Goal: Task Accomplishment & Management: Use online tool/utility

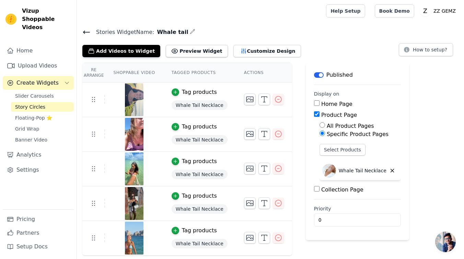
click at [85, 31] on icon at bounding box center [86, 32] width 8 height 8
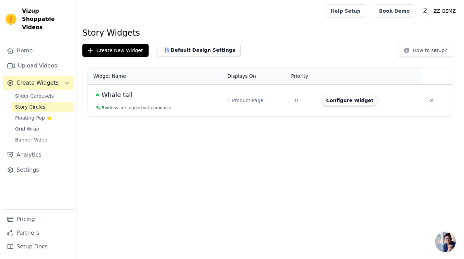
click at [130, 99] on div "Whale tail" at bounding box center [157, 95] width 123 height 10
click at [118, 92] on span "Whale tail" at bounding box center [117, 95] width 31 height 10
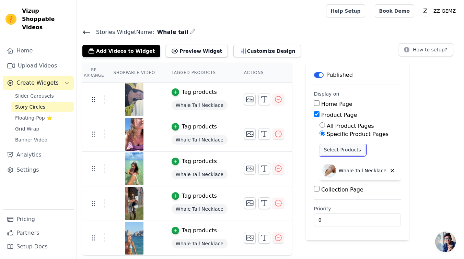
click at [346, 148] on button "Select Products" at bounding box center [343, 150] width 46 height 12
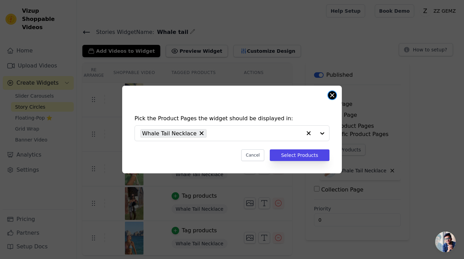
click at [334, 96] on button "Close modal" at bounding box center [332, 95] width 8 height 8
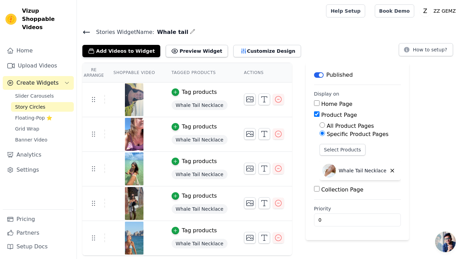
click at [89, 32] on icon at bounding box center [86, 32] width 8 height 8
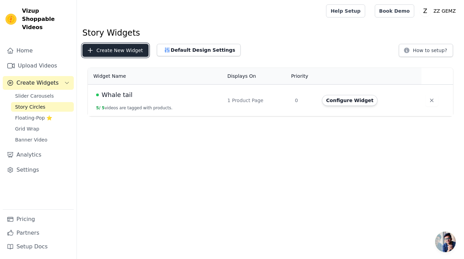
click at [104, 50] on button "Create New Widget" at bounding box center [115, 50] width 66 height 13
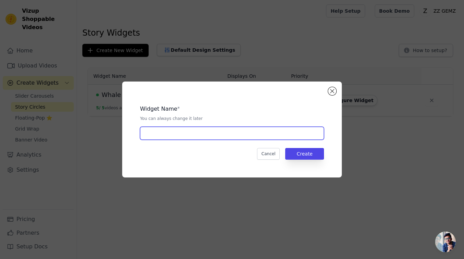
click at [257, 132] on input "text" at bounding box center [232, 133] width 184 height 13
type input "HoneyComb"
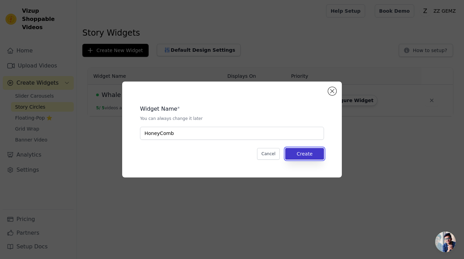
click at [302, 155] on button "Create" at bounding box center [304, 154] width 39 height 12
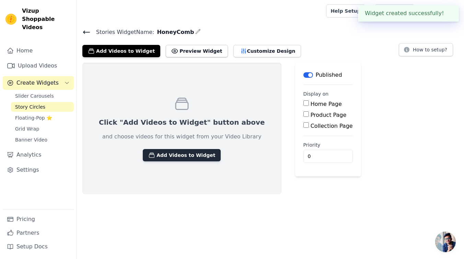
click at [189, 155] on button "Add Videos to Widget" at bounding box center [182, 155] width 78 height 12
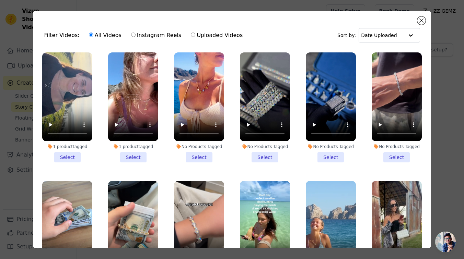
click at [394, 155] on li "No Products Tagged Select" at bounding box center [397, 108] width 50 height 110
click at [0, 0] on input "No Products Tagged Select" at bounding box center [0, 0] width 0 height 0
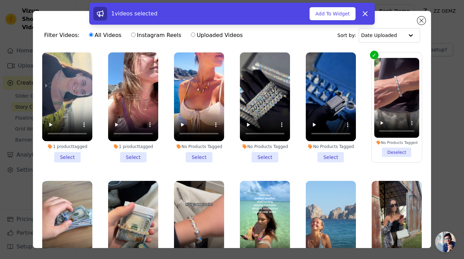
scroll to position [85, 0]
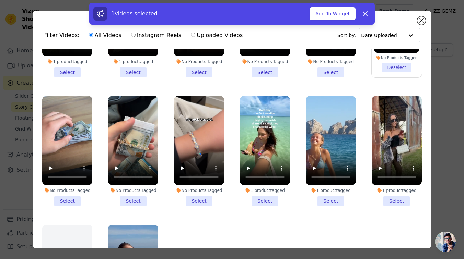
click at [135, 200] on li "No Products Tagged Select" at bounding box center [133, 151] width 50 height 110
click at [0, 0] on input "No Products Tagged Select" at bounding box center [0, 0] width 0 height 0
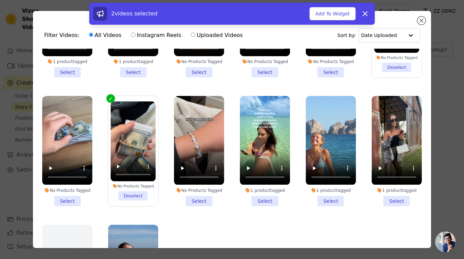
click at [198, 200] on li "No Products Tagged Select" at bounding box center [199, 151] width 50 height 110
click at [0, 0] on input "No Products Tagged Select" at bounding box center [0, 0] width 0 height 0
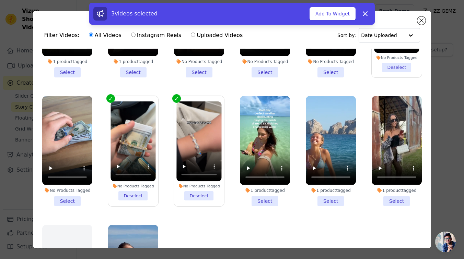
click at [71, 203] on li "No Products Tagged Select" at bounding box center [67, 151] width 50 height 110
click at [0, 0] on input "No Products Tagged Select" at bounding box center [0, 0] width 0 height 0
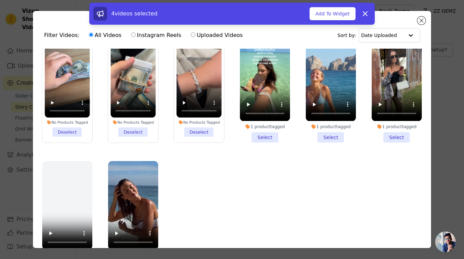
scroll to position [0, 0]
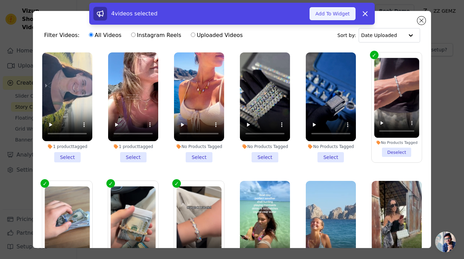
click at [343, 15] on button "Add To Widget" at bounding box center [333, 13] width 46 height 13
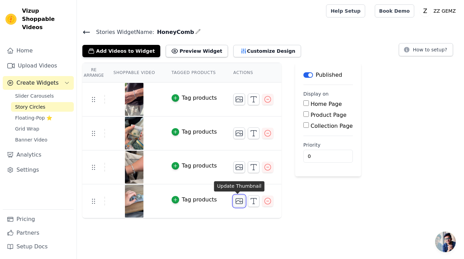
click at [236, 202] on icon "button" at bounding box center [239, 201] width 7 height 5
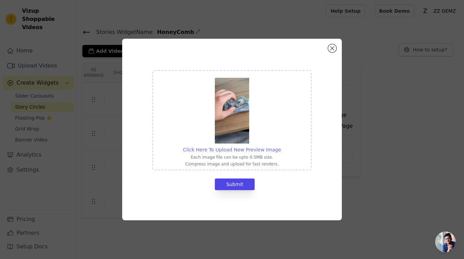
click at [239, 150] on span "Click Here To Upload New Preview Image" at bounding box center [232, 149] width 98 height 5
click at [281, 147] on input "Click Here To Upload New Preview Image Each image file can be upto 0.5MB size. …" at bounding box center [281, 146] width 0 height 0
click at [335, 48] on button "Close modal" at bounding box center [332, 48] width 8 height 8
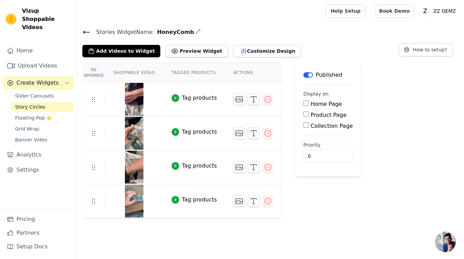
click at [135, 204] on img at bounding box center [134, 201] width 19 height 33
click at [326, 115] on label "Product Page" at bounding box center [329, 115] width 36 height 7
click at [309, 115] on input "Product Page" at bounding box center [305, 114] width 5 height 5
checkbox input "true"
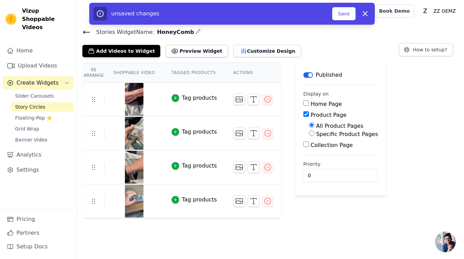
click at [325, 133] on label "Specific Product Pages" at bounding box center [347, 134] width 62 height 7
click at [314, 133] on input "Specific Product Pages" at bounding box center [311, 133] width 5 height 5
radio input "true"
click at [330, 148] on button "Select Products" at bounding box center [332, 150] width 46 height 12
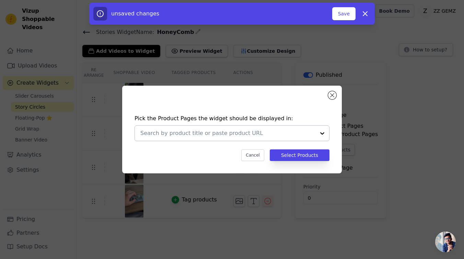
click at [274, 136] on input "text" at bounding box center [227, 133] width 175 height 8
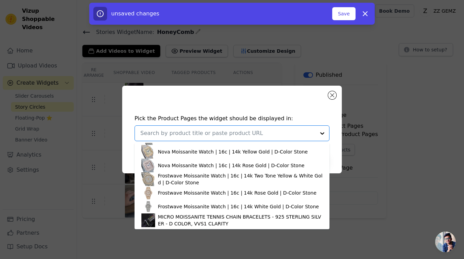
scroll to position [327, 0]
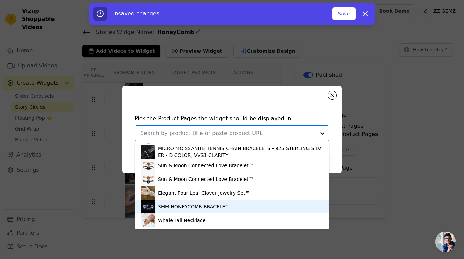
click at [209, 208] on div "3MM HONEYCOMB BRACELET" at bounding box center [193, 207] width 70 height 7
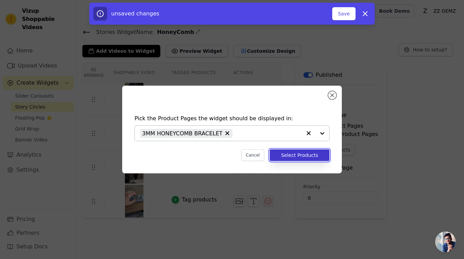
click at [308, 155] on button "Select Products" at bounding box center [300, 156] width 60 height 12
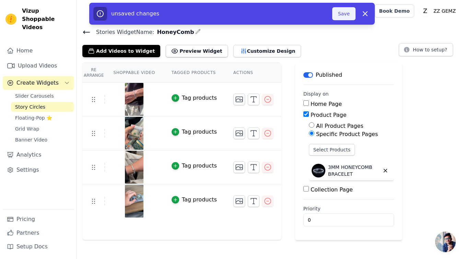
click at [348, 12] on button "Save" at bounding box center [343, 13] width 23 height 13
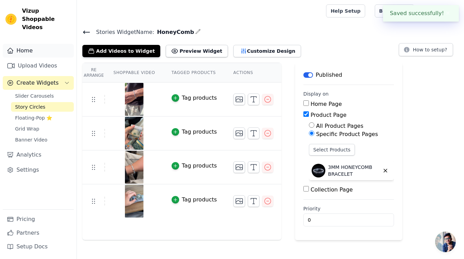
click at [45, 47] on link "Home" at bounding box center [38, 51] width 71 height 14
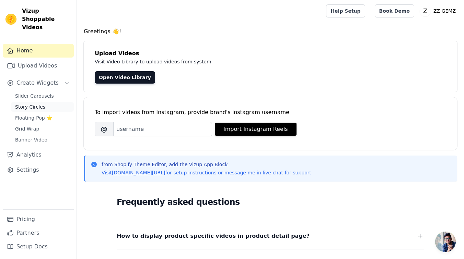
click at [50, 102] on link "Story Circles" at bounding box center [42, 107] width 63 height 10
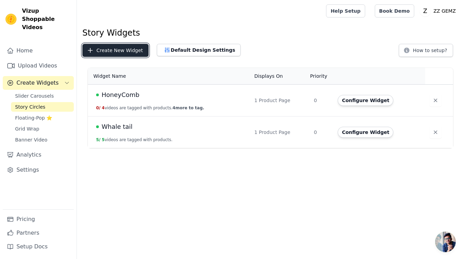
click at [137, 50] on button "Create New Widget" at bounding box center [115, 50] width 66 height 13
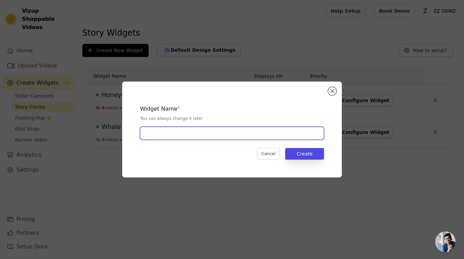
click at [301, 134] on input "text" at bounding box center [232, 133] width 184 height 13
type input "Sauce"
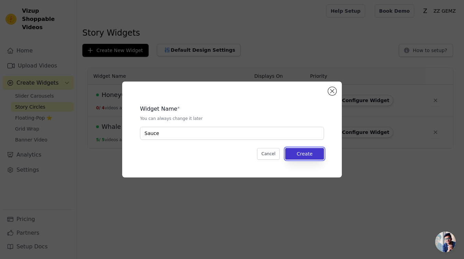
click at [321, 150] on button "Create" at bounding box center [304, 154] width 39 height 12
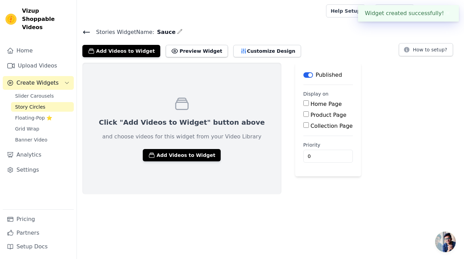
click at [311, 115] on label "Product Page" at bounding box center [329, 115] width 36 height 7
click at [304, 115] on input "Product Page" at bounding box center [305, 114] width 5 height 5
checkbox input "true"
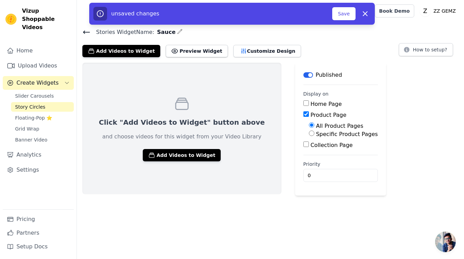
click at [316, 135] on label "Specific Product Pages" at bounding box center [347, 134] width 62 height 7
click at [309, 135] on input "Specific Product Pages" at bounding box center [311, 133] width 5 height 5
radio input "true"
click at [312, 148] on button "Select Products" at bounding box center [332, 150] width 46 height 12
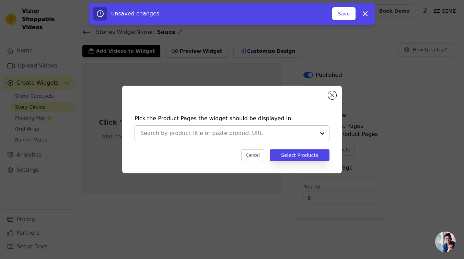
click at [256, 138] on div at bounding box center [227, 133] width 175 height 15
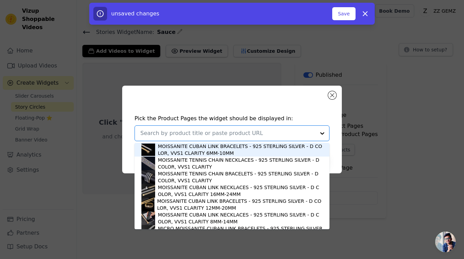
click at [161, 154] on div "MOISSANITE CUBAN LINK BRACELETS - 925 STERLING SILVER - D COLOR, VVS1 CLARITY 6…" at bounding box center [240, 150] width 165 height 14
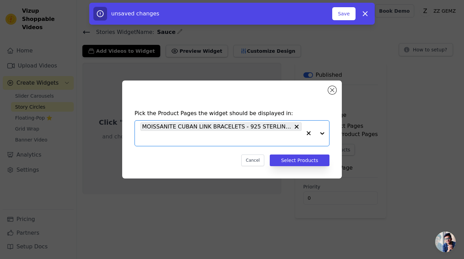
click at [285, 141] on input "text" at bounding box center [220, 139] width 161 height 8
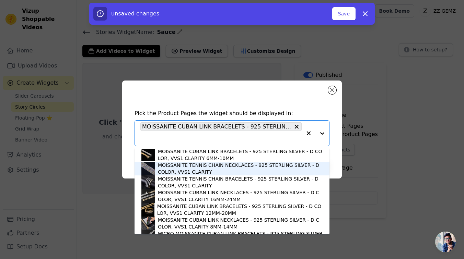
click at [260, 172] on div "MOISSANITE TENNIS CHAIN NECKLACES - 925 STERLING SILVER - D COLOR, VVS1 CLARITY" at bounding box center [240, 169] width 165 height 14
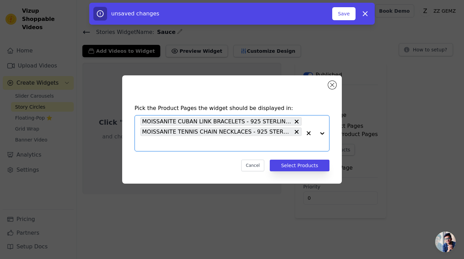
click at [256, 143] on input "text" at bounding box center [220, 144] width 161 height 8
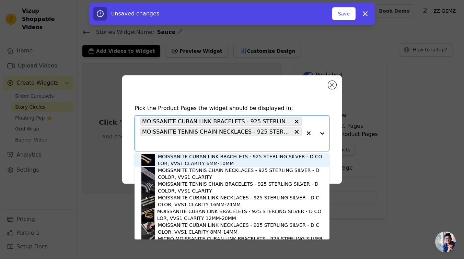
click at [245, 165] on div "MOISSANITE CUBAN LINK BRACELETS - 925 STERLING SILVER - D COLOR, VVS1 CLARITY 6…" at bounding box center [240, 160] width 165 height 14
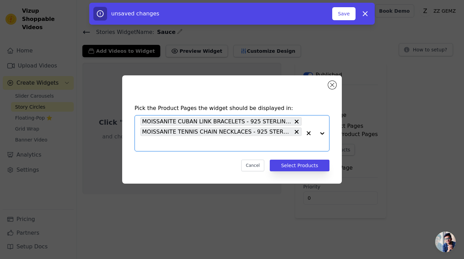
click at [254, 142] on input "text" at bounding box center [220, 144] width 161 height 8
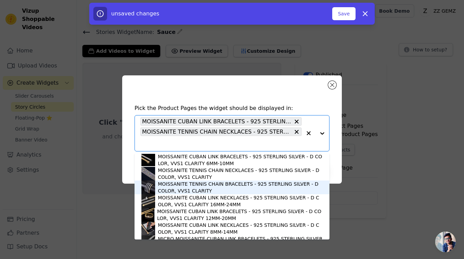
click at [240, 187] on div "MOISSANITE TENNIS CHAIN BRACELETS - 925 STERLING SILVER - D COLOR, VVS1 CLARITY" at bounding box center [240, 188] width 165 height 14
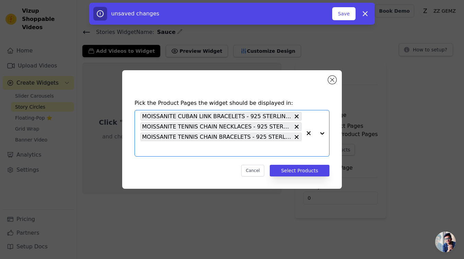
click at [242, 150] on input "text" at bounding box center [220, 149] width 161 height 8
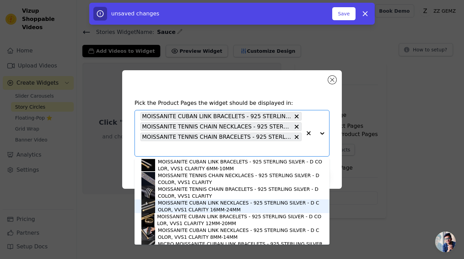
click at [227, 210] on div "MOISSANITE CUBAN LINK NECKLACES - 925 STERLING SILVER - D COLOR, VVS1 CLARITY 1…" at bounding box center [240, 207] width 165 height 14
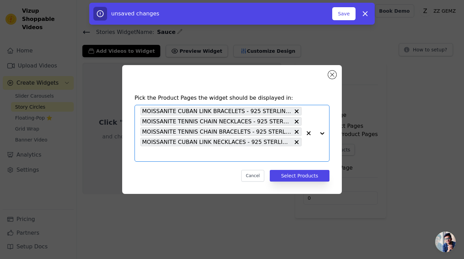
click at [224, 156] on input "text" at bounding box center [220, 154] width 161 height 8
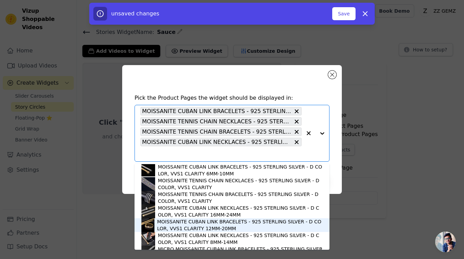
drag, startPoint x: 206, startPoint y: 230, endPoint x: 204, endPoint y: 210, distance: 20.3
click at [206, 230] on div "MOISSANITE CUBAN LINK BRACELETS - 925 STERLING SILVER - D COLOR, VVS1 CLARITY 1…" at bounding box center [239, 226] width 165 height 14
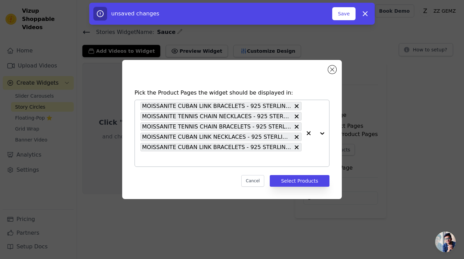
click at [208, 164] on div "MOISSANITE CUBAN LINK BRACELETS - 925 STERLING SILVER - D COLOR, VVS1 CLARITY 6…" at bounding box center [220, 133] width 161 height 67
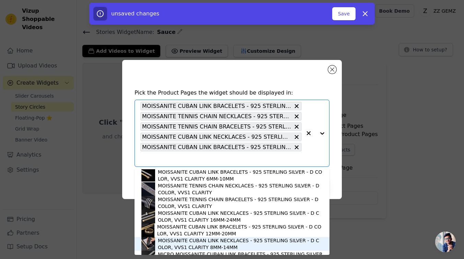
click at [186, 239] on div "MOISSANITE CUBAN LINK NECKLACES - 925 STERLING SILVER - D COLOR, VVS1 CLARITY 8…" at bounding box center [240, 245] width 165 height 14
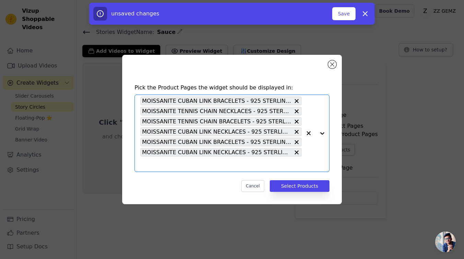
click at [210, 161] on input "text" at bounding box center [220, 164] width 161 height 8
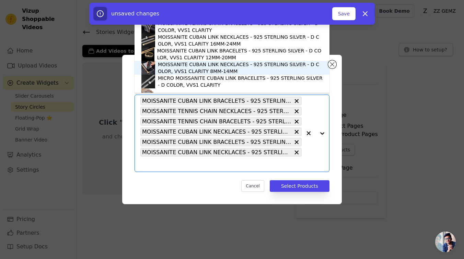
scroll to position [23, 0]
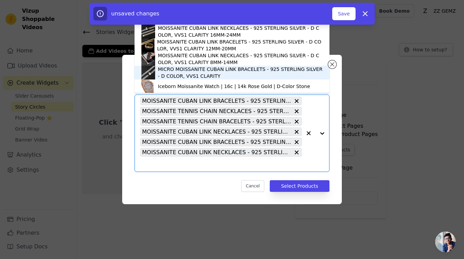
click at [226, 73] on div "MICRO MOISSANITE CUBAN LINK BRACELETS - 925 STERLING SILVER - D COLOR, VVS1 CLA…" at bounding box center [240, 73] width 165 height 14
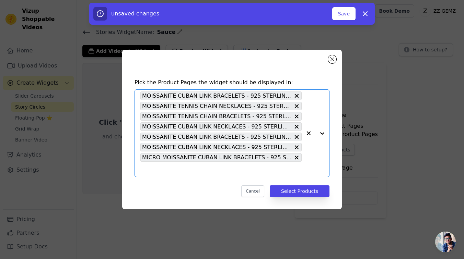
click at [202, 171] on input "text" at bounding box center [220, 169] width 161 height 8
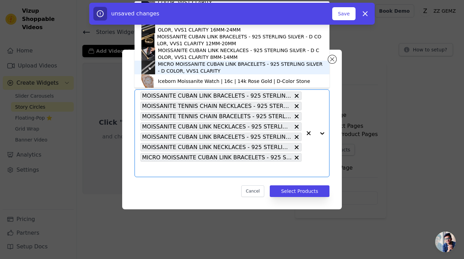
scroll to position [32, 0]
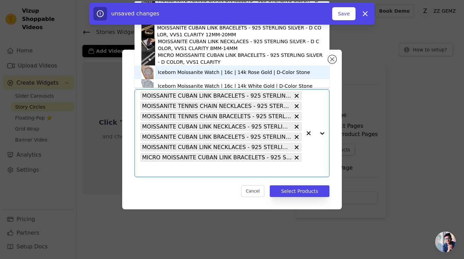
click at [226, 71] on div "Iceborn Moissanite Watch | 16c | 14k Rose Gold | D-Color Stone" at bounding box center [234, 72] width 152 height 7
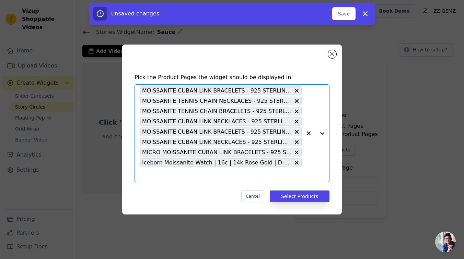
click at [211, 176] on input "text" at bounding box center [220, 175] width 161 height 8
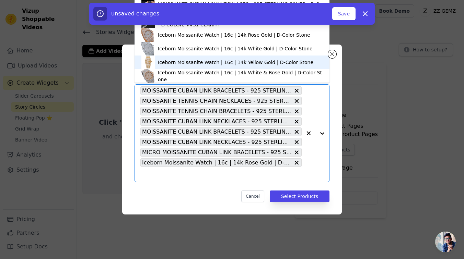
scroll to position [65, 0]
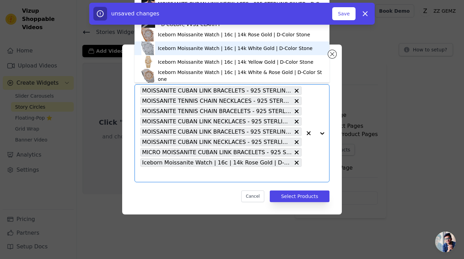
click at [229, 49] on div "Iceborn Moissanite Watch | 16c | 14k White Gold | D-Color Stone" at bounding box center [235, 48] width 155 height 7
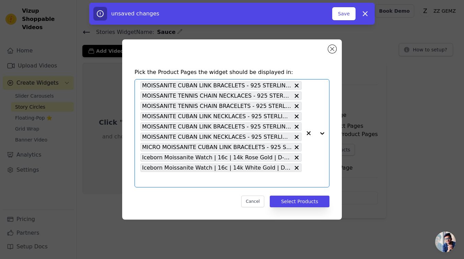
click at [216, 182] on input "text" at bounding box center [220, 180] width 161 height 8
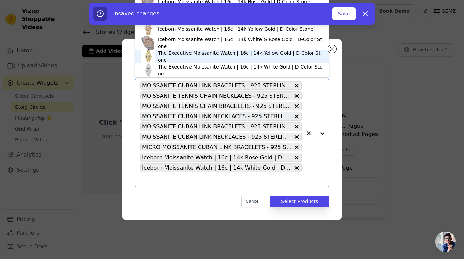
scroll to position [88, 0]
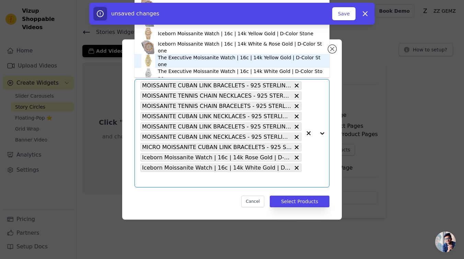
click at [227, 57] on div "The Executive Moissanite Watch | 16c | 14k Yellow Gold | D-Color Stone" at bounding box center [231, 61] width 181 height 14
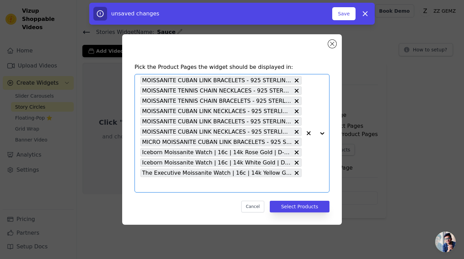
click at [232, 189] on input "text" at bounding box center [220, 185] width 161 height 8
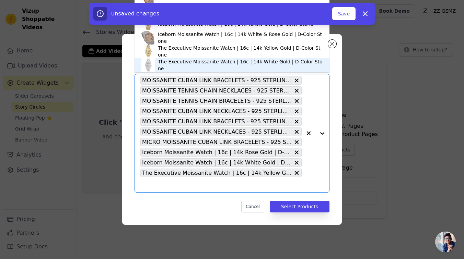
scroll to position [92, 0]
click at [226, 62] on div "The Executive Moissanite Watch | 16c | 14k White Gold | D-Color Stone" at bounding box center [240, 65] width 165 height 14
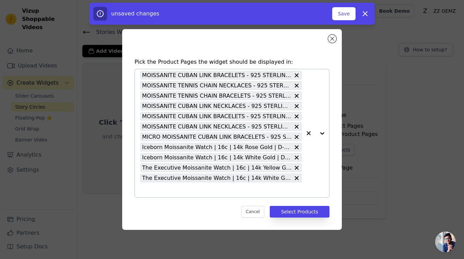
click at [198, 184] on div "MOISSANITE CUBAN LINK BRACELETS - 925 STERLING SILVER - D COLOR, VVS1 CLARITY 6…" at bounding box center [220, 133] width 161 height 128
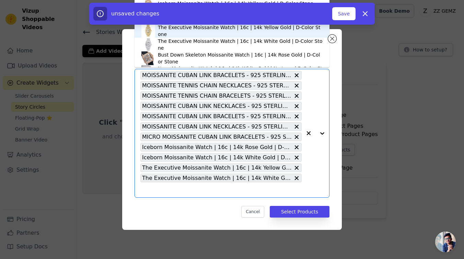
scroll to position [112, 0]
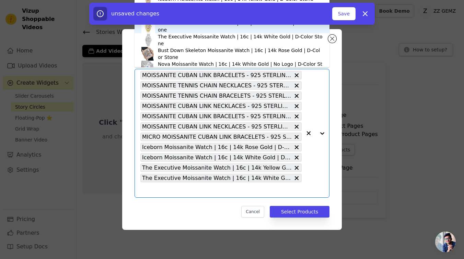
click at [218, 51] on div "Bust Down Skeleton Moissanite Watch | 16c | 14k Rose Gold | D-Color Stone" at bounding box center [240, 54] width 165 height 14
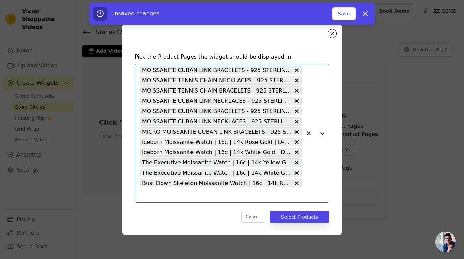
click at [189, 195] on input "text" at bounding box center [220, 195] width 161 height 8
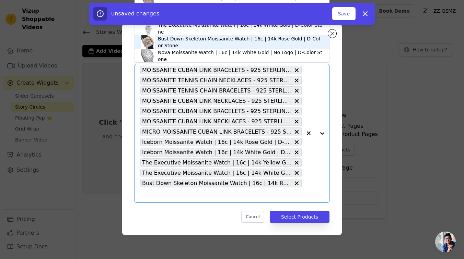
scroll to position [123, 0]
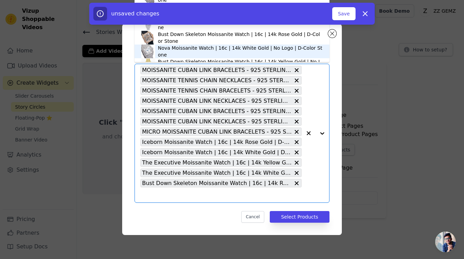
click at [171, 52] on div "Nova Moissanite Watch | 16c | 14k White Gold | No Logo | D-Color Stone" at bounding box center [240, 52] width 165 height 14
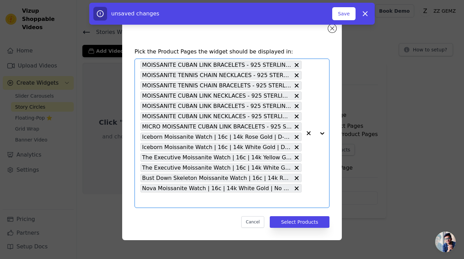
click at [183, 198] on input "text" at bounding box center [220, 200] width 161 height 8
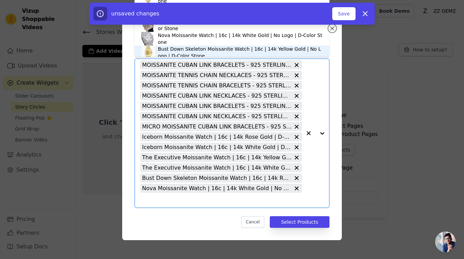
scroll to position [133, 0]
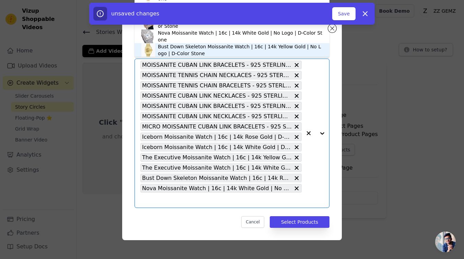
click at [207, 51] on div "Bust Down Skeleton Moissanite Watch | 16c | 14k Yellow Gold | No Logo | D-Color…" at bounding box center [240, 50] width 165 height 14
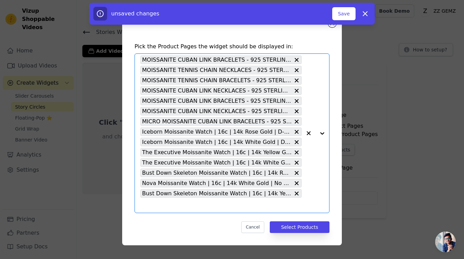
click at [194, 208] on input "text" at bounding box center [220, 205] width 161 height 8
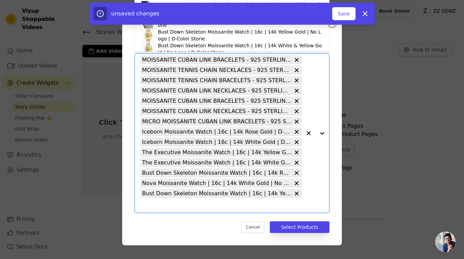
scroll to position [147, 0]
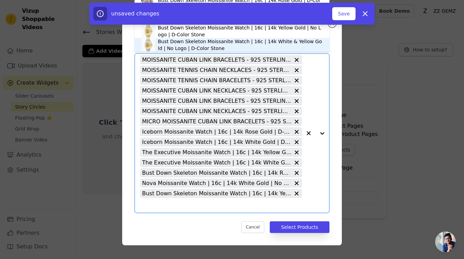
click at [237, 46] on div "Bust Down Skeleton Moissanite Watch | 16c | 14k White & Yellow Gold | No Logo |…" at bounding box center [240, 45] width 165 height 14
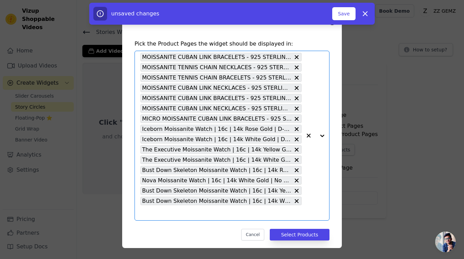
click at [248, 216] on input "text" at bounding box center [220, 213] width 161 height 8
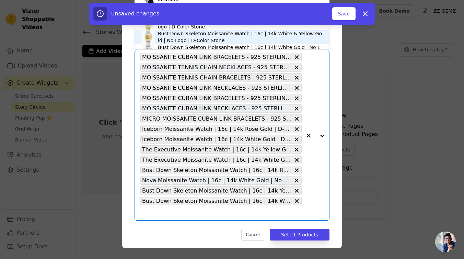
scroll to position [161, 0]
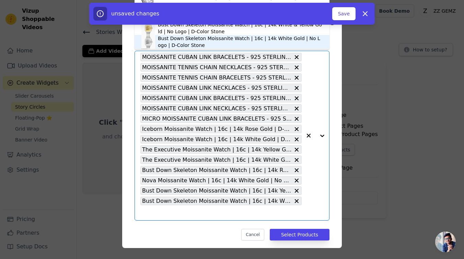
click at [274, 44] on div "Bust Down Skeleton Moissanite Watch | 16c | 14k White Gold | No Logo | D-Color …" at bounding box center [240, 42] width 165 height 14
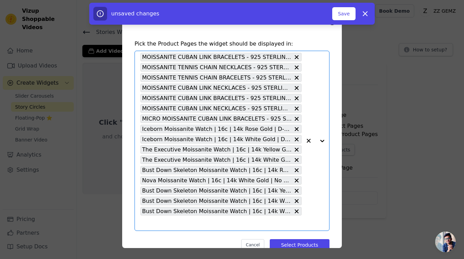
click at [211, 223] on input "text" at bounding box center [220, 223] width 161 height 8
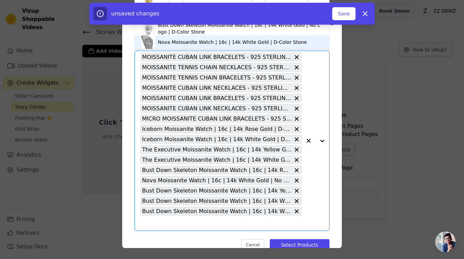
scroll to position [178, 0]
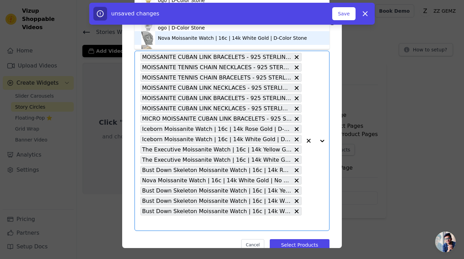
click at [245, 40] on div "Nova Moissanite Watch | 16c | 14k White Gold | D-Color Stone" at bounding box center [232, 38] width 149 height 7
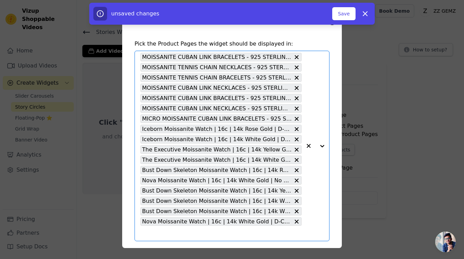
click at [221, 230] on input "text" at bounding box center [220, 234] width 161 height 8
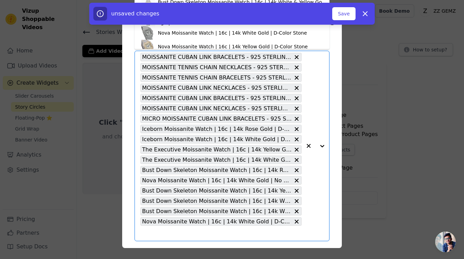
scroll to position [188, 0]
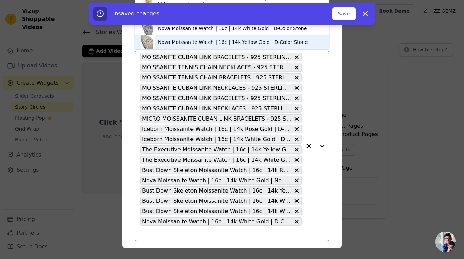
click at [224, 42] on div "Nova Moissanite Watch | 16c | 14k Yellow Gold | D-Color Stone" at bounding box center [233, 42] width 150 height 7
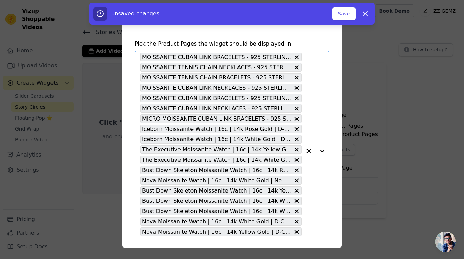
click at [213, 242] on input "text" at bounding box center [220, 244] width 161 height 8
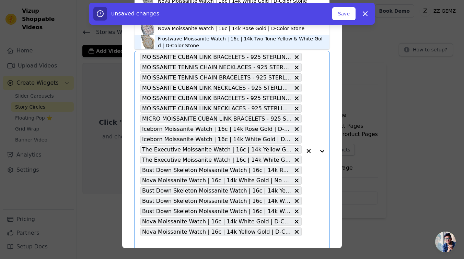
scroll to position [220, 0]
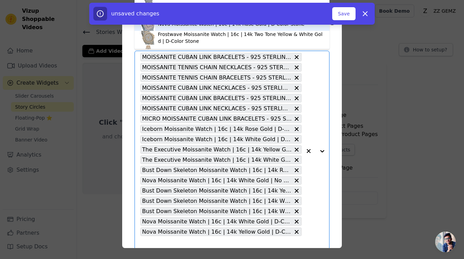
click at [200, 26] on div "Nova Moissanite Watch | 16c | 14k Rose Gold | D-Color Stone" at bounding box center [231, 24] width 147 height 7
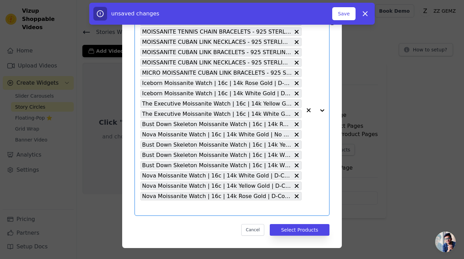
click at [203, 207] on input "text" at bounding box center [220, 208] width 161 height 8
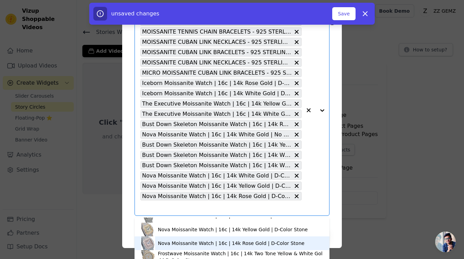
scroll to position [260, 0]
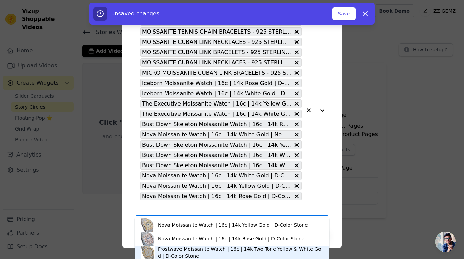
click at [210, 250] on div "Frostwave Moissanite Watch | 16c | 14k Two Tone Yellow & White Gold | D-Color S…" at bounding box center [240, 253] width 165 height 14
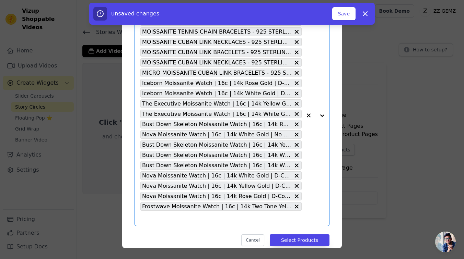
click at [215, 219] on input "text" at bounding box center [220, 219] width 161 height 8
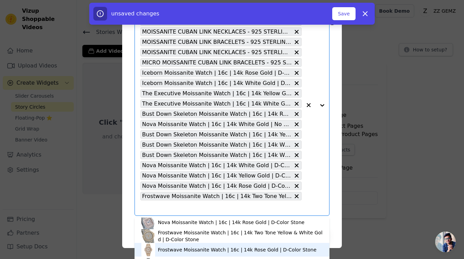
scroll to position [281, 0]
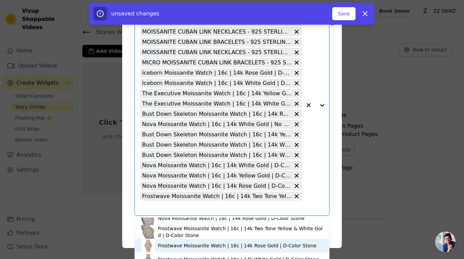
click at [204, 245] on div "Frostwave Moissanite Watch | 16c | 14k Rose Gold | D-Color Stone" at bounding box center [237, 246] width 159 height 7
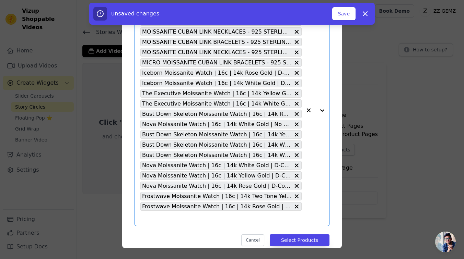
click at [206, 225] on div "MOISSANITE CUBAN LINK BRACELETS - 925 STERLING SILVER - D COLOR, VVS1 CLARITY 6…" at bounding box center [220, 110] width 161 height 231
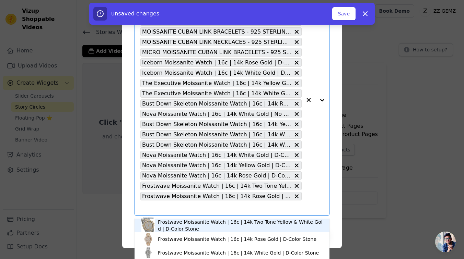
scroll to position [296, 0]
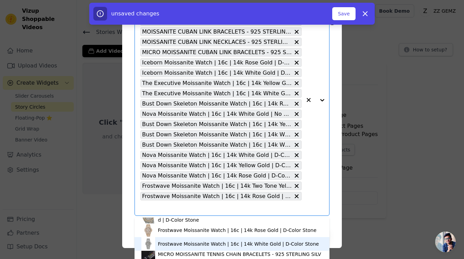
click at [196, 242] on div "Frostwave Moissanite Watch | 16c | 14k White Gold | D-Color Stone" at bounding box center [238, 244] width 161 height 7
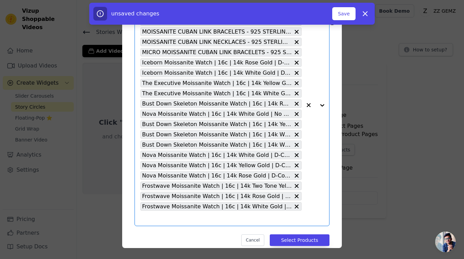
click at [211, 220] on input "text" at bounding box center [220, 219] width 161 height 8
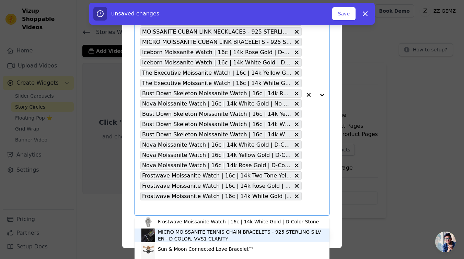
scroll to position [310, 0]
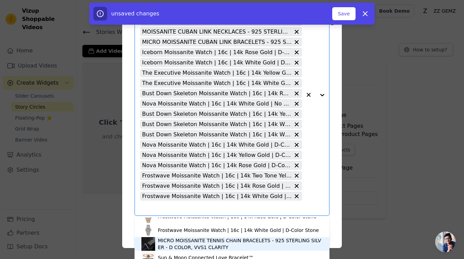
click at [172, 243] on div "MICRO MOISSANITE TENNIS CHAIN BRACELETS - 925 STERLING SILVER - D COLOR, VVS1 C…" at bounding box center [240, 245] width 165 height 14
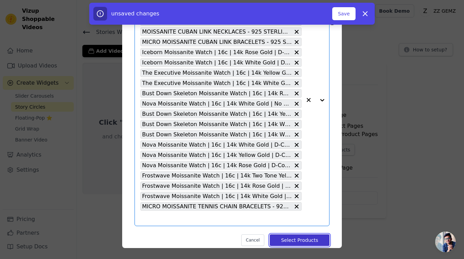
click at [289, 239] on button "Select Products" at bounding box center [300, 241] width 60 height 12
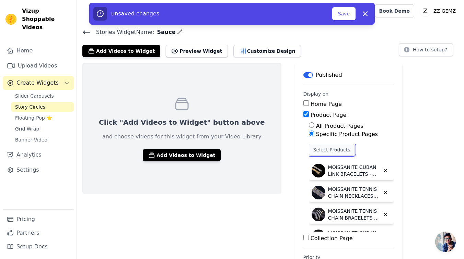
click at [309, 152] on button "Select Products" at bounding box center [332, 150] width 46 height 12
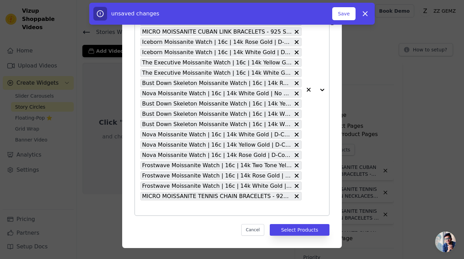
click at [283, 204] on input "text" at bounding box center [220, 208] width 161 height 8
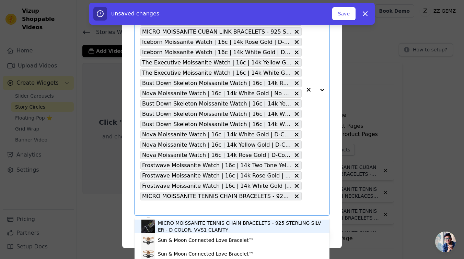
scroll to position [316, 0]
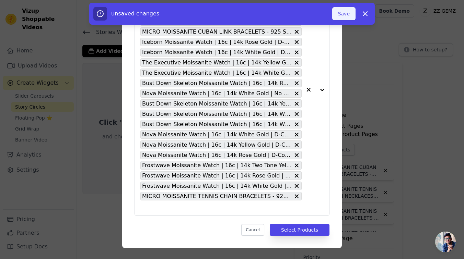
click at [346, 12] on button "Save" at bounding box center [343, 13] width 23 height 13
click at [291, 234] on button "Select Products" at bounding box center [300, 230] width 60 height 12
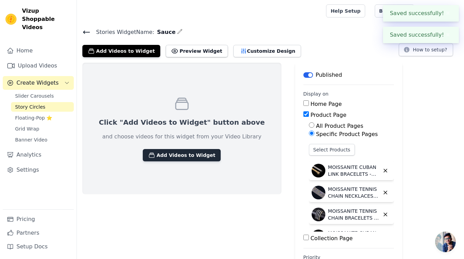
click at [204, 154] on button "Add Videos to Widget" at bounding box center [182, 155] width 78 height 12
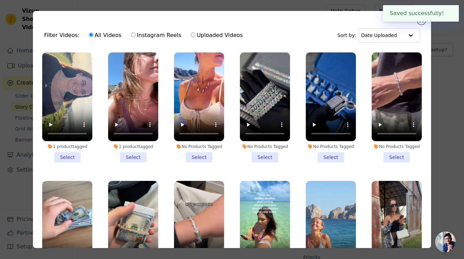
click at [264, 158] on li "No Products Tagged Select" at bounding box center [265, 108] width 50 height 110
click at [0, 0] on input "No Products Tagged Select" at bounding box center [0, 0] width 0 height 0
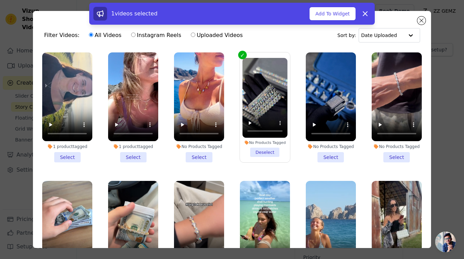
click at [331, 158] on li "No Products Tagged Select" at bounding box center [331, 108] width 50 height 110
click at [0, 0] on input "No Products Tagged Select" at bounding box center [0, 0] width 0 height 0
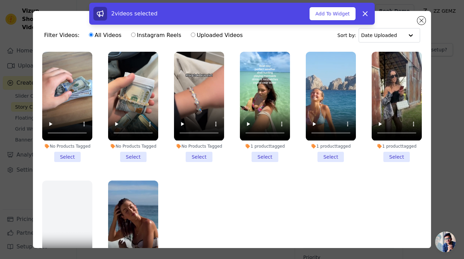
scroll to position [149, 0]
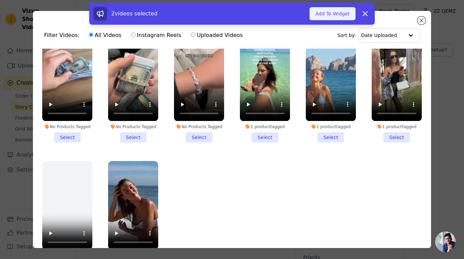
click at [339, 18] on button "Add To Widget" at bounding box center [333, 13] width 46 height 13
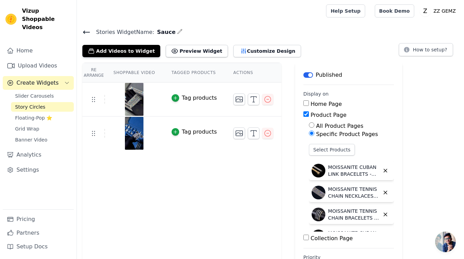
click at [303, 237] on input "Collection Page" at bounding box center [305, 237] width 5 height 5
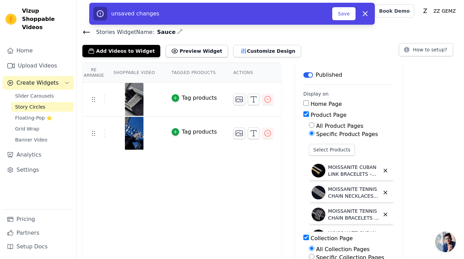
scroll to position [49, 0]
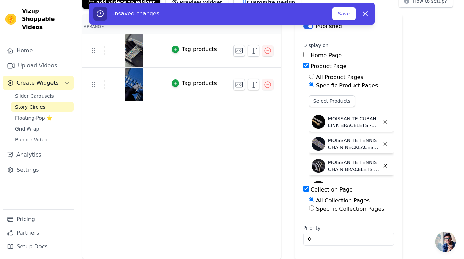
click at [308, 188] on div "Collection Page" at bounding box center [348, 190] width 91 height 8
click at [305, 188] on input "Collection Page" at bounding box center [305, 188] width 5 height 5
checkbox input "false"
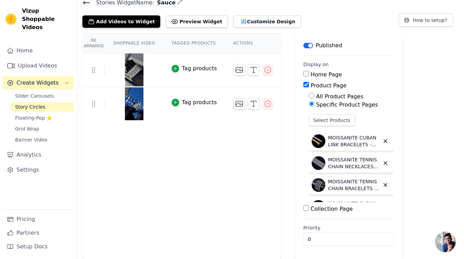
click at [83, 2] on icon at bounding box center [86, 3] width 8 height 8
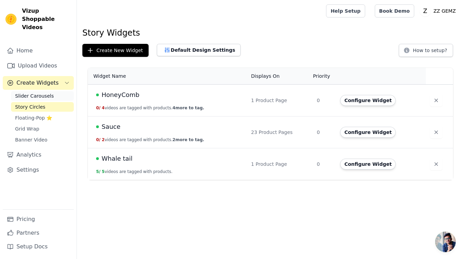
click at [53, 91] on link "Slider Carousels" at bounding box center [42, 96] width 63 height 10
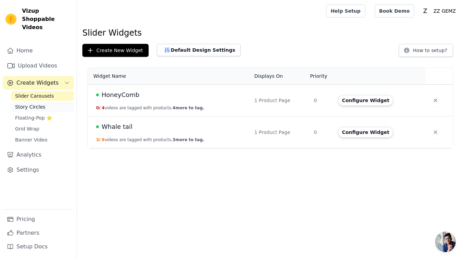
click at [48, 102] on link "Story Circles" at bounding box center [42, 107] width 63 height 10
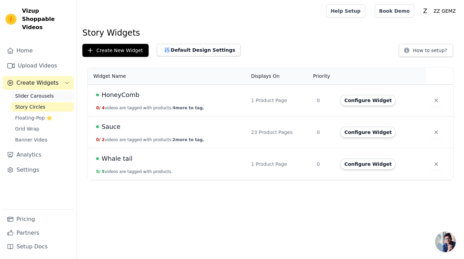
click at [36, 93] on span "Slider Carousels" at bounding box center [34, 96] width 39 height 7
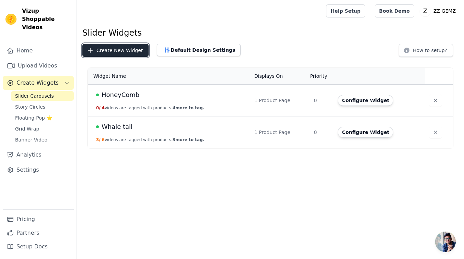
click at [107, 55] on button "Create New Widget" at bounding box center [115, 50] width 66 height 13
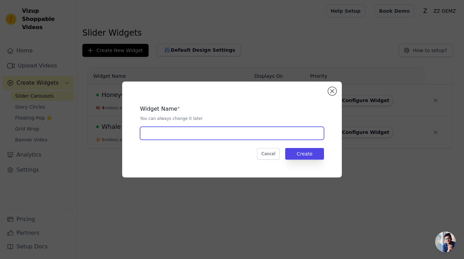
click at [259, 137] on input "text" at bounding box center [232, 133] width 184 height 13
type input "Cuban Tennis"
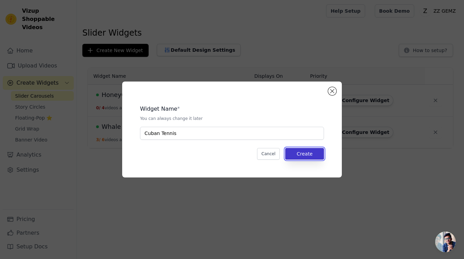
click at [310, 155] on button "Create" at bounding box center [304, 154] width 39 height 12
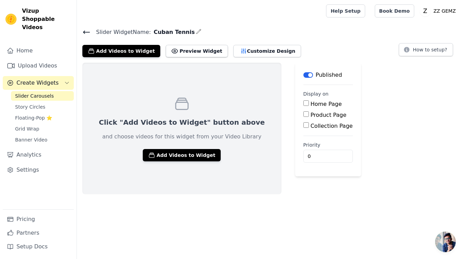
click at [303, 118] on div "Product Page" at bounding box center [327, 115] width 49 height 8
click at [303, 114] on input "Product Page" at bounding box center [305, 114] width 5 height 5
checkbox input "true"
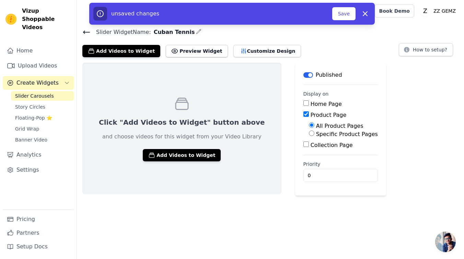
click at [316, 136] on label "Specific Product Pages" at bounding box center [347, 134] width 62 height 7
click at [309, 136] on input "Specific Product Pages" at bounding box center [311, 133] width 5 height 5
radio input "true"
click at [309, 145] on button "Select Products" at bounding box center [332, 150] width 46 height 12
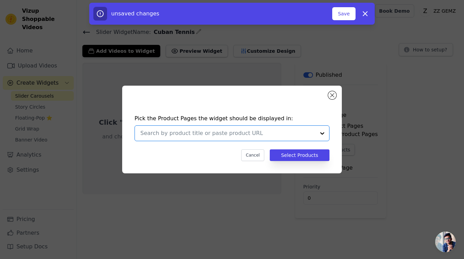
click at [297, 133] on input "text" at bounding box center [227, 133] width 175 height 8
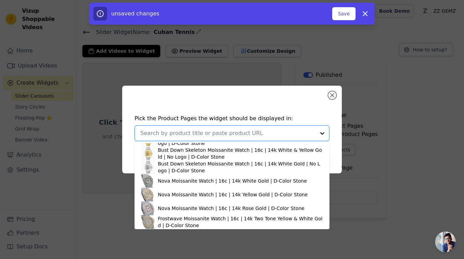
scroll to position [327, 0]
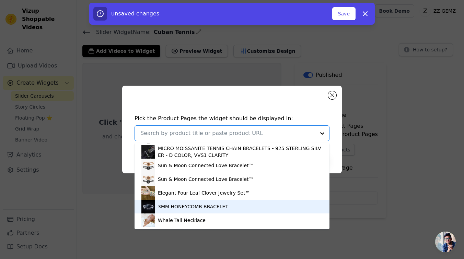
click at [210, 207] on div "3MM HONEYCOMB BRACELET" at bounding box center [193, 207] width 70 height 7
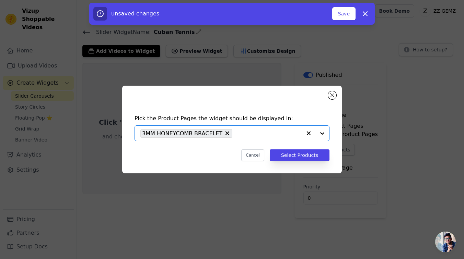
click at [250, 130] on input "text" at bounding box center [269, 133] width 66 height 8
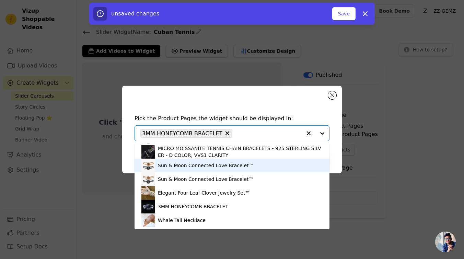
scroll to position [319, 0]
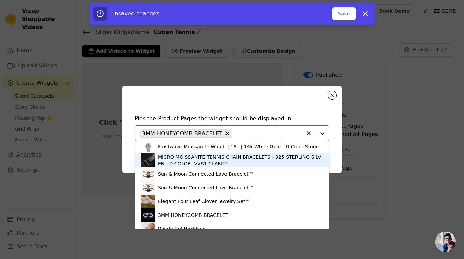
click at [196, 163] on div "MICRO MOISSANITE TENNIS CHAIN BRACELETS - 925 STERLING SILVER - D COLOR, VVS1 C…" at bounding box center [240, 161] width 165 height 14
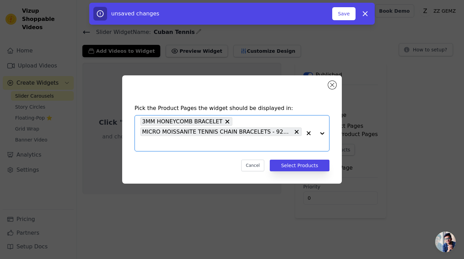
click at [269, 144] on input "text" at bounding box center [220, 144] width 161 height 8
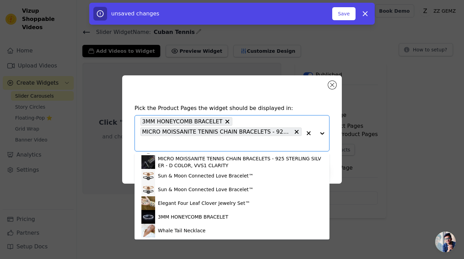
scroll to position [281, 0]
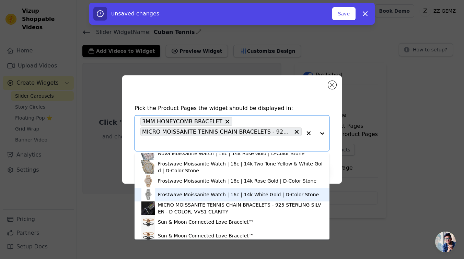
click at [180, 194] on div "Frostwave Moissanite Watch | 16c | 14k White Gold | D-Color Stone" at bounding box center [238, 195] width 161 height 7
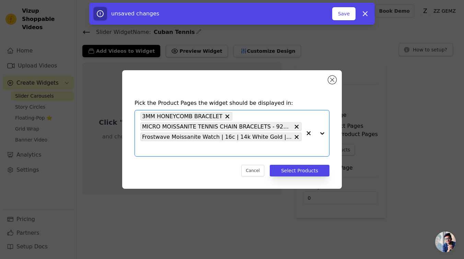
click at [205, 150] on input "text" at bounding box center [220, 149] width 161 height 8
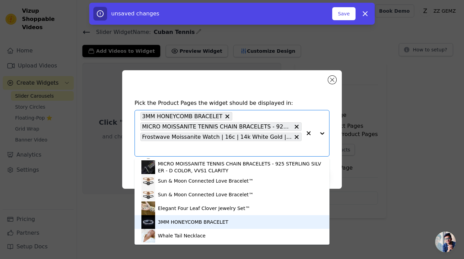
scroll to position [284, 0]
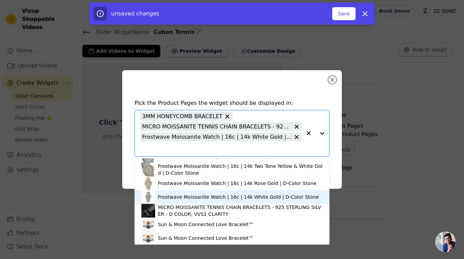
click at [187, 197] on div "Frostwave Moissanite Watch | 16c | 14k White Gold | D-Color Stone" at bounding box center [238, 197] width 161 height 7
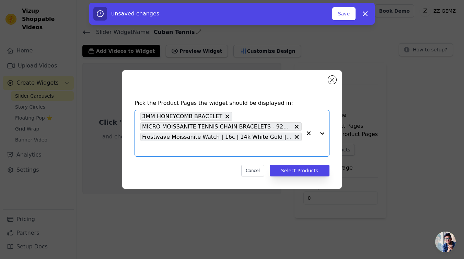
click at [210, 148] on input "text" at bounding box center [220, 149] width 161 height 8
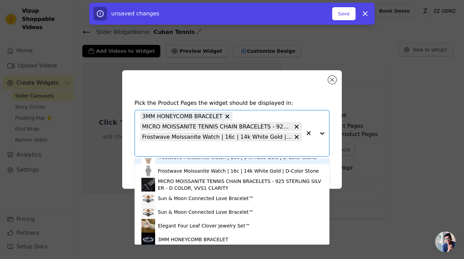
scroll to position [302, 0]
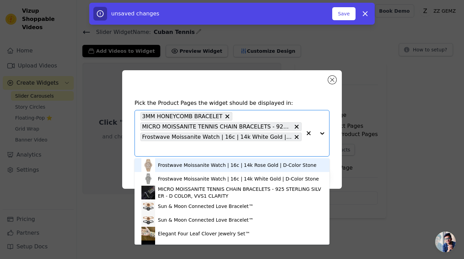
click at [204, 166] on div "Frostwave Moissanite Watch | 16c | 14k Rose Gold | D-Color Stone" at bounding box center [237, 165] width 159 height 7
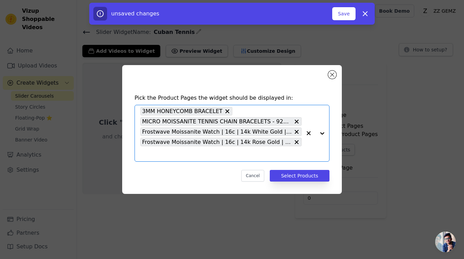
click at [196, 151] on input "text" at bounding box center [220, 154] width 161 height 8
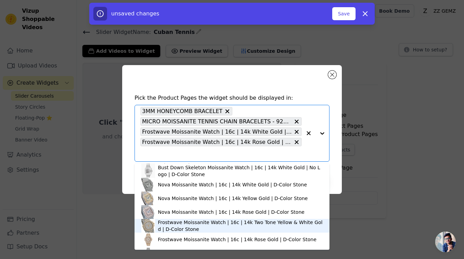
scroll to position [237, 0]
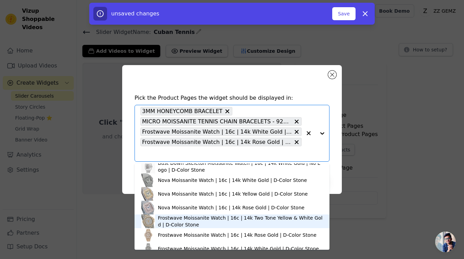
click at [186, 224] on div "Frostwave Moissanite Watch | 16c | 14k Two Tone Yellow & White Gold | D-Color S…" at bounding box center [240, 222] width 165 height 14
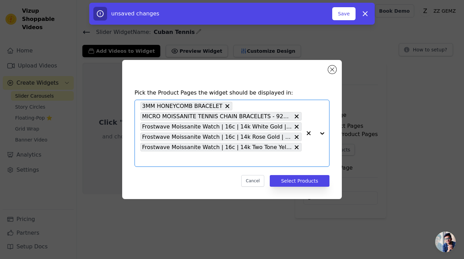
click at [182, 162] on input "text" at bounding box center [220, 159] width 161 height 8
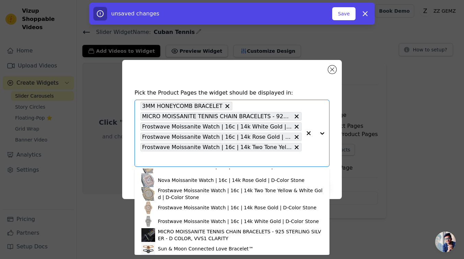
scroll to position [265, 0]
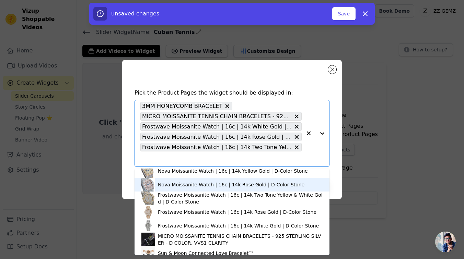
click at [181, 186] on div "Nova Moissanite Watch | 16c | 14k Rose Gold | D-Color Stone" at bounding box center [231, 185] width 147 height 7
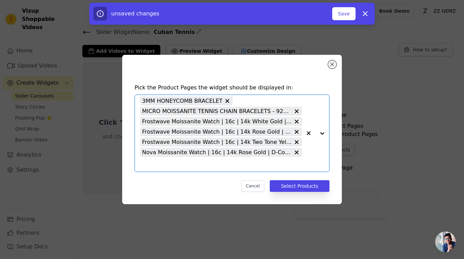
click at [185, 163] on input "text" at bounding box center [220, 164] width 161 height 8
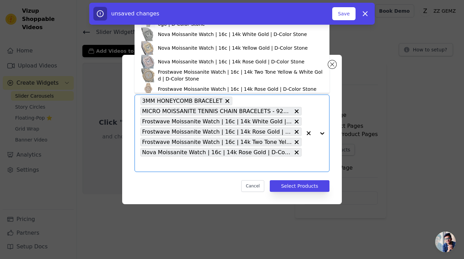
scroll to position [222, 0]
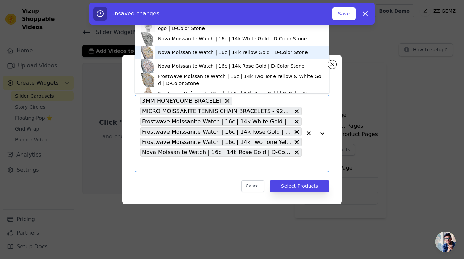
click at [197, 48] on div "Nova Moissanite Watch | 16c | 14k Yellow Gold | D-Color Stone" at bounding box center [231, 53] width 181 height 14
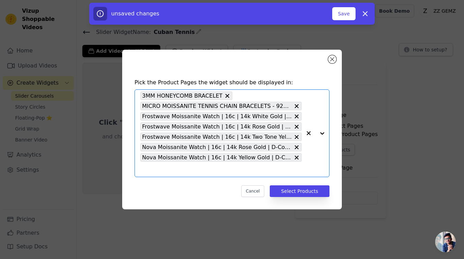
click at [187, 169] on input "text" at bounding box center [220, 169] width 161 height 8
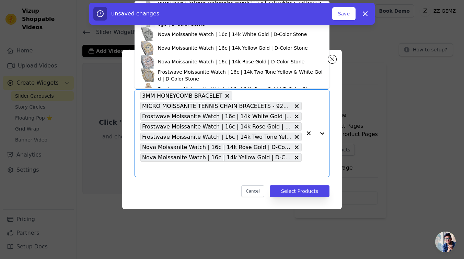
scroll to position [217, 0]
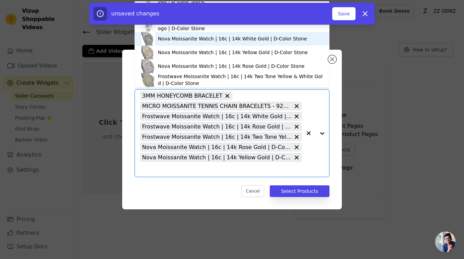
click at [199, 35] on div "Nova Moissanite Watch | 16c | 14k White Gold | D-Color Stone" at bounding box center [232, 38] width 149 height 7
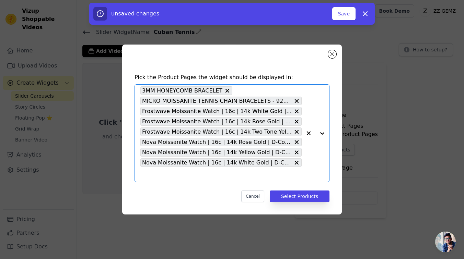
click at [198, 171] on input "text" at bounding box center [220, 175] width 161 height 8
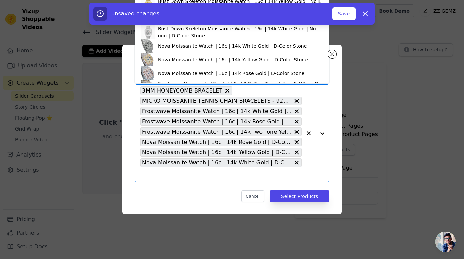
scroll to position [195, 0]
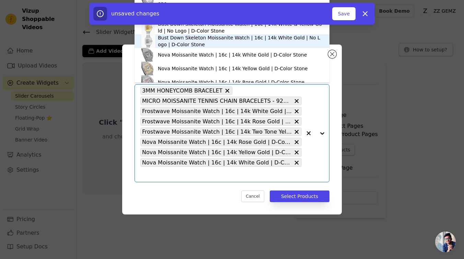
click at [197, 42] on div "Bust Down Skeleton Moissanite Watch | 16c | 14k White Gold | No Logo | D-Color …" at bounding box center [240, 41] width 165 height 14
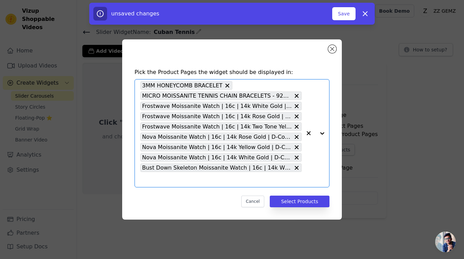
click at [178, 178] on input "text" at bounding box center [220, 180] width 161 height 8
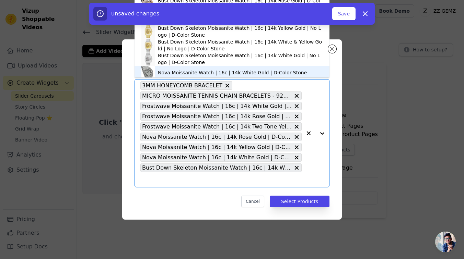
scroll to position [168, 0]
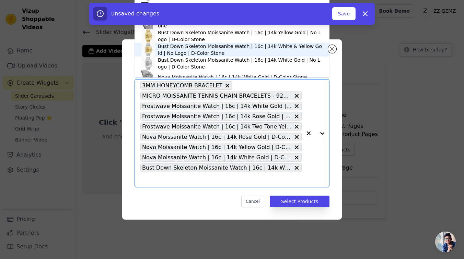
click at [181, 47] on div "Bust Down Skeleton Moissanite Watch | 16c | 14k White & Yellow Gold | No Logo |…" at bounding box center [240, 50] width 165 height 14
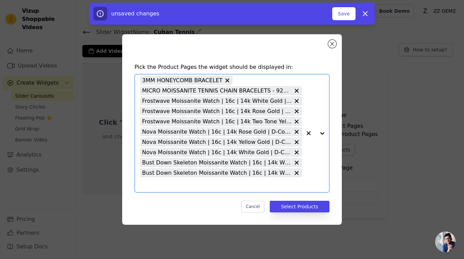
click at [180, 183] on input "text" at bounding box center [220, 185] width 161 height 8
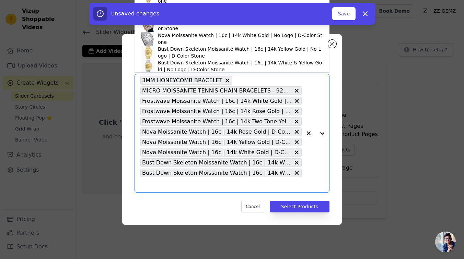
scroll to position [151, 0]
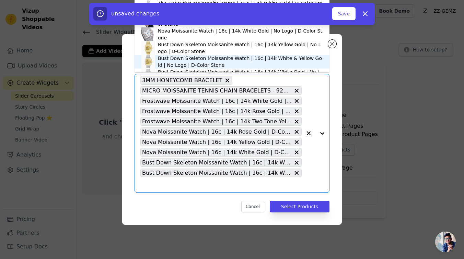
click at [179, 60] on div "Bust Down Skeleton Moissanite Watch | 16c | 14k White & Yellow Gold | No Logo |…" at bounding box center [240, 62] width 165 height 14
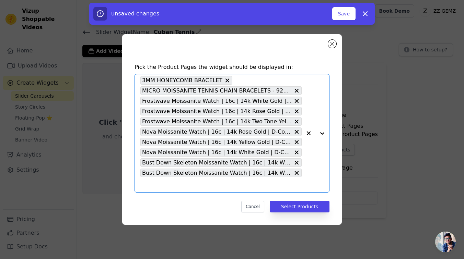
click at [184, 183] on input "text" at bounding box center [220, 185] width 161 height 8
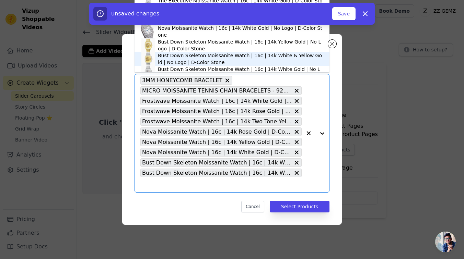
scroll to position [149, 0]
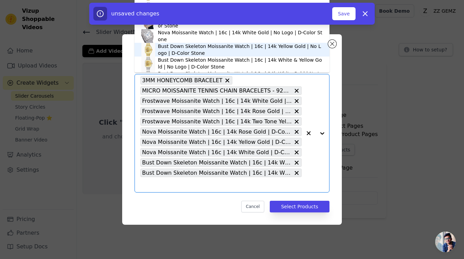
click at [177, 45] on div "Bust Down Skeleton Moissanite Watch | 16c | 14k Yellow Gold | No Logo | D-Color…" at bounding box center [240, 50] width 165 height 14
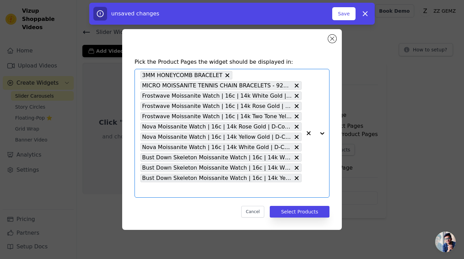
click at [182, 193] on input "text" at bounding box center [220, 190] width 161 height 8
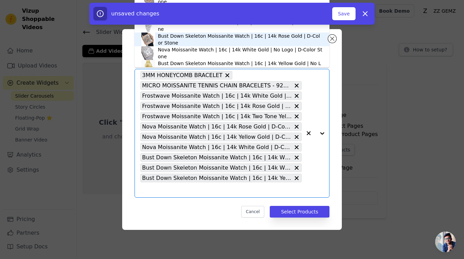
scroll to position [131, 0]
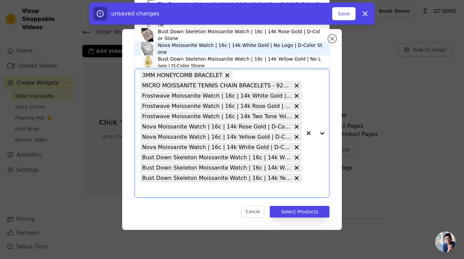
click at [207, 51] on div "Nova Moissanite Watch | 16c | 14k White Gold | No Logo | D-Color Stone" at bounding box center [240, 49] width 165 height 14
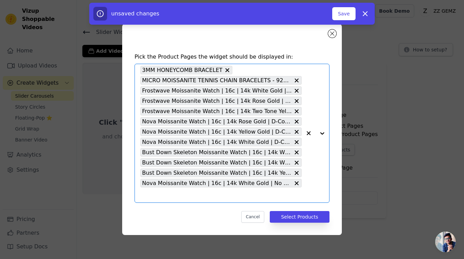
click at [207, 192] on input "text" at bounding box center [220, 195] width 161 height 8
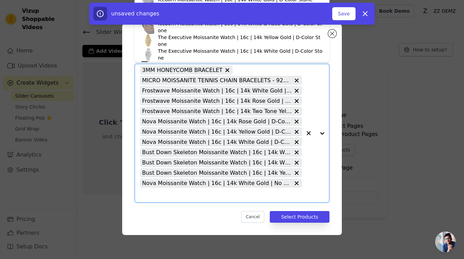
scroll to position [128, 0]
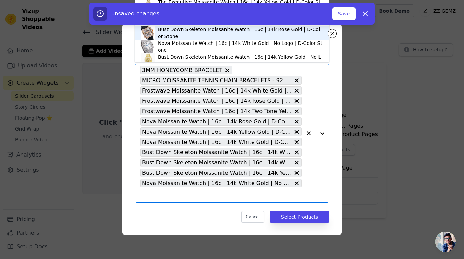
click at [196, 35] on div "Bust Down Skeleton Moissanite Watch | 16c | 14k Rose Gold | D-Color Stone" at bounding box center [240, 33] width 165 height 14
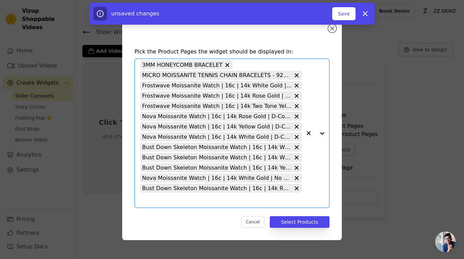
click at [186, 206] on div "3MM HONEYCOMB BRACELET MICRO MOISSANITE TENNIS CHAIN BRACELETS - 925 STERLING S…" at bounding box center [220, 133] width 161 height 149
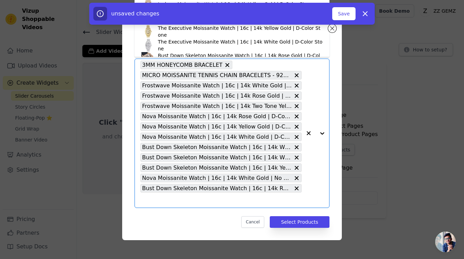
scroll to position [106, 0]
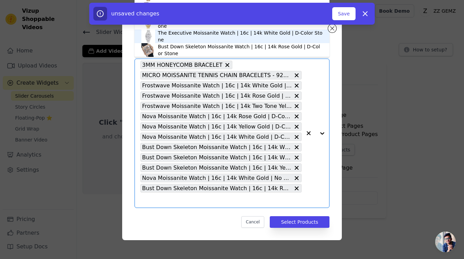
click at [198, 36] on div "The Executive Moissanite Watch | 16c | 14k White Gold | D-Color Stone" at bounding box center [240, 37] width 165 height 14
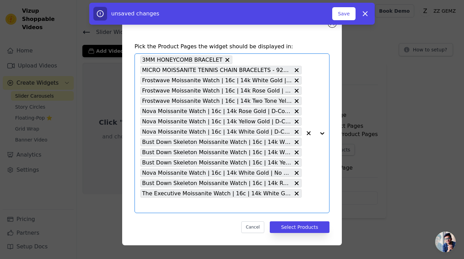
click at [200, 205] on input "text" at bounding box center [220, 205] width 161 height 8
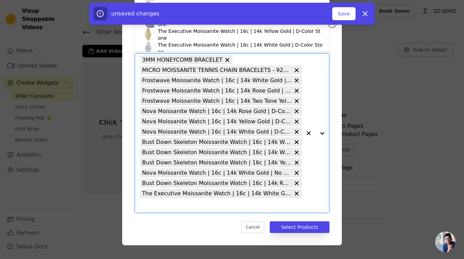
scroll to position [92, 0]
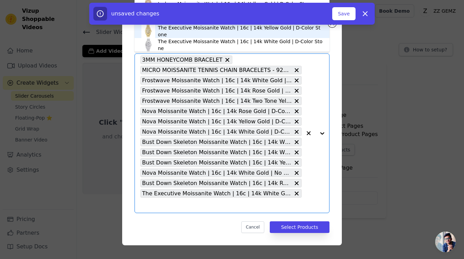
click at [184, 32] on div "The Executive Moissanite Watch | 16c | 14k Yellow Gold | D-Color Stone" at bounding box center [240, 31] width 165 height 14
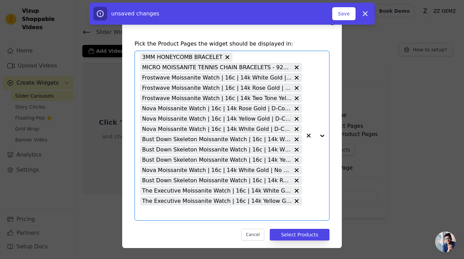
click at [191, 215] on input "text" at bounding box center [220, 213] width 161 height 8
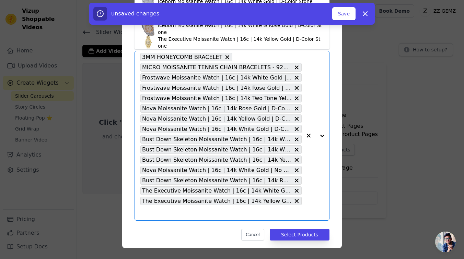
scroll to position [78, 0]
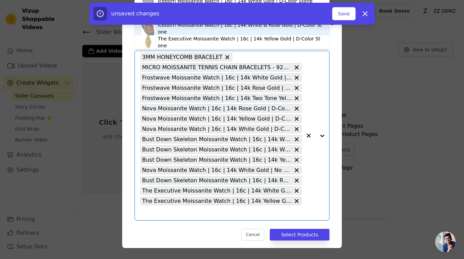
click at [193, 31] on div "Iceborn Moissanite Watch | 16c | 14k White & Rose Gold | D-Color Stone" at bounding box center [240, 29] width 165 height 14
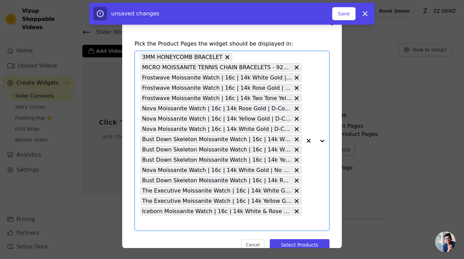
click at [183, 225] on input "text" at bounding box center [220, 223] width 161 height 8
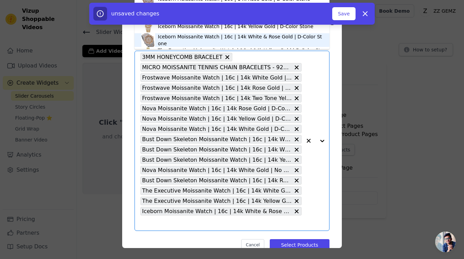
scroll to position [62, 0]
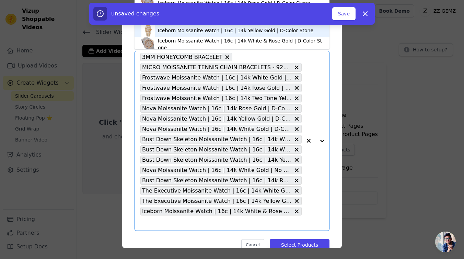
click at [188, 35] on div "Iceborn Moissanite Watch | 16c | 14k Yellow Gold | D-Color Stone" at bounding box center [231, 31] width 181 height 14
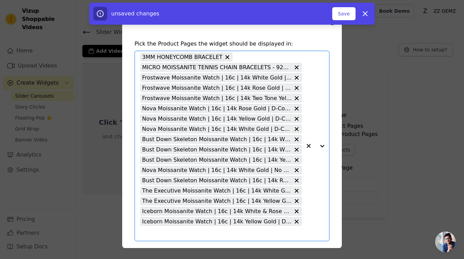
click at [185, 235] on input "text" at bounding box center [220, 234] width 161 height 8
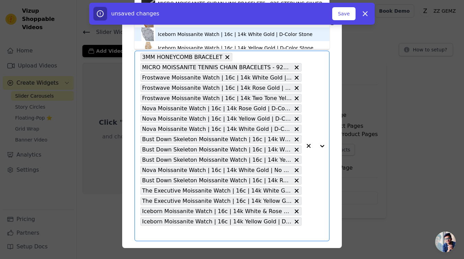
scroll to position [40, 0]
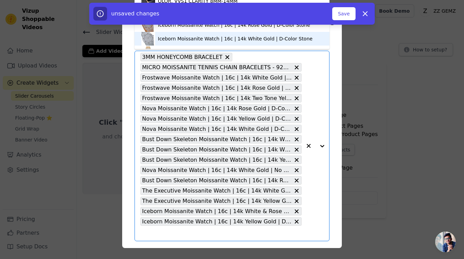
click at [179, 37] on div "Iceborn Moissanite Watch | 16c | 14k White Gold | D-Color Stone" at bounding box center [235, 38] width 155 height 7
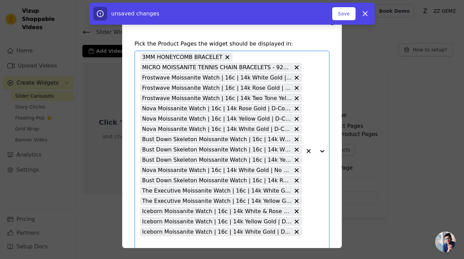
click at [179, 241] on input "text" at bounding box center [220, 244] width 161 height 8
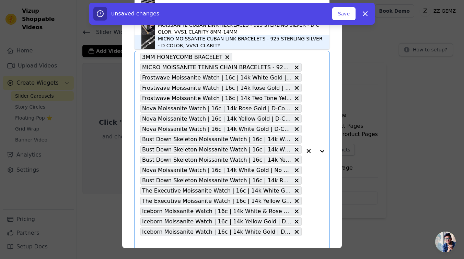
scroll to position [23, 0]
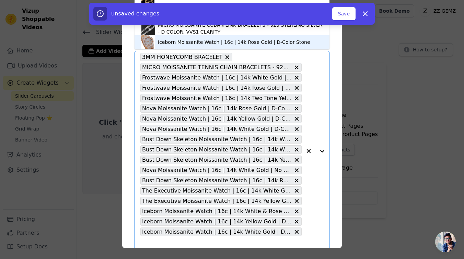
click at [156, 43] on div "Iceborn Moissanite Watch | 16c | 14k Rose Gold | D-Color Stone" at bounding box center [231, 42] width 181 height 14
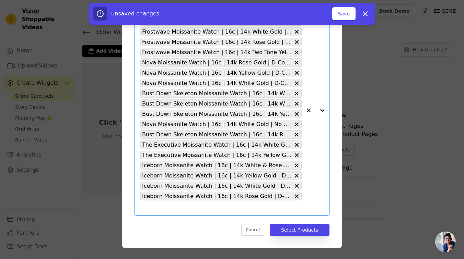
click at [175, 209] on input "text" at bounding box center [220, 208] width 161 height 8
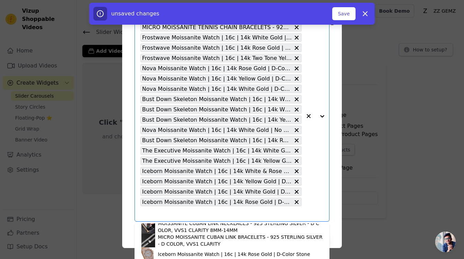
scroll to position [77, 0]
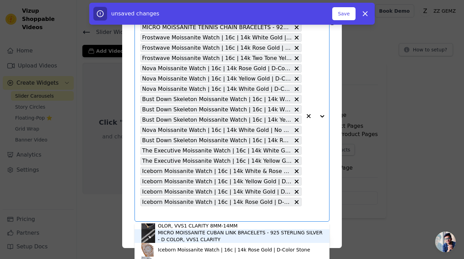
click at [170, 235] on div "MICRO MOISSANITE CUBAN LINK BRACELETS - 925 STERLING SILVER - D COLOR, VVS1 CLA…" at bounding box center [240, 237] width 165 height 14
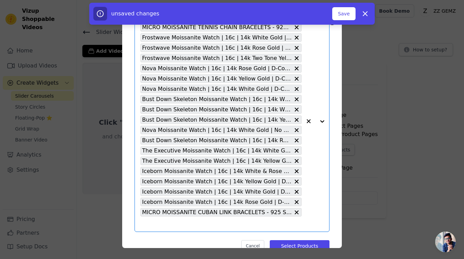
click at [166, 226] on input "text" at bounding box center [220, 224] width 161 height 8
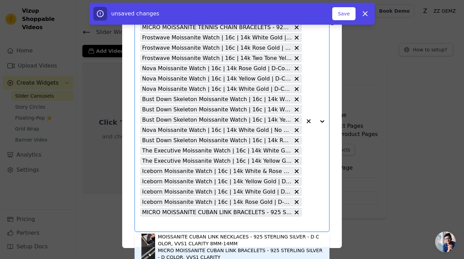
scroll to position [65, 0]
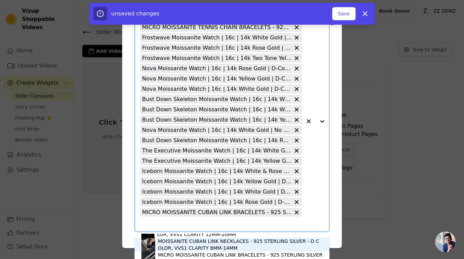
click at [171, 243] on div "MOISSANITE CUBAN LINK NECKLACES - 925 STERLING SILVER - D COLOR, VVS1 CLARITY 8…" at bounding box center [240, 245] width 165 height 14
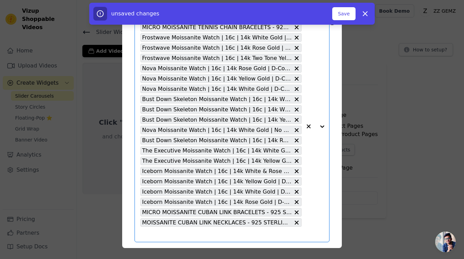
click at [172, 233] on input "text" at bounding box center [220, 235] width 161 height 8
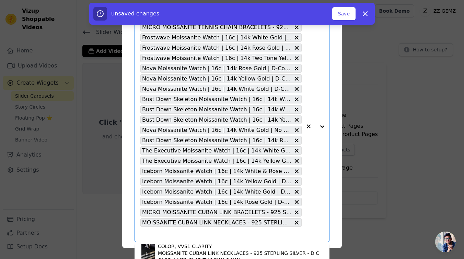
scroll to position [27, 0]
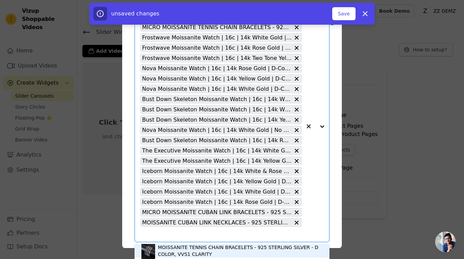
click at [175, 247] on div "MOISSANITE TENNIS CHAIN BRACELETS - 925 STERLING SILVER - D COLOR, VVS1 CLARITY" at bounding box center [240, 251] width 165 height 14
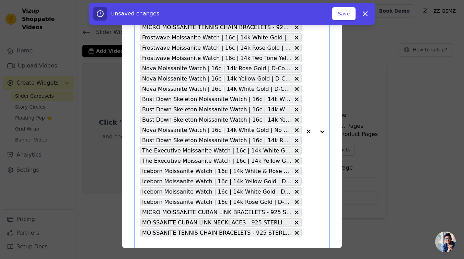
click at [176, 242] on input "text" at bounding box center [220, 245] width 161 height 8
click at [351, 13] on button "Save" at bounding box center [343, 13] width 23 height 13
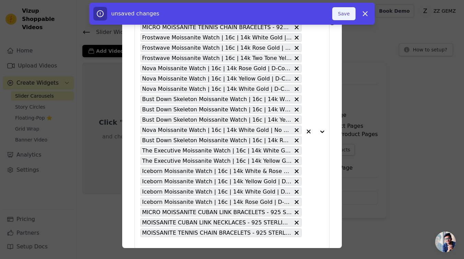
click at [351, 13] on button "Save" at bounding box center [343, 13] width 23 height 13
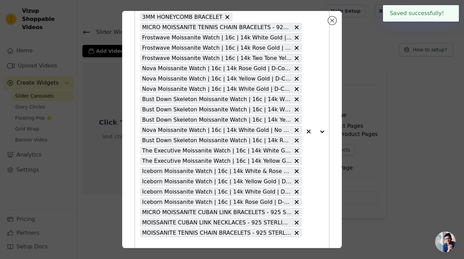
click at [184, 243] on input "text" at bounding box center [220, 245] width 161 height 8
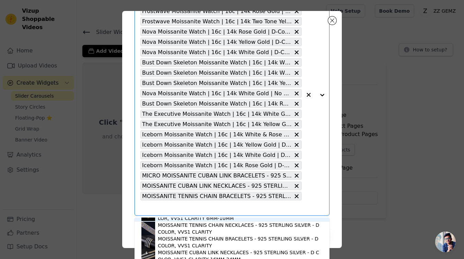
scroll to position [0, 0]
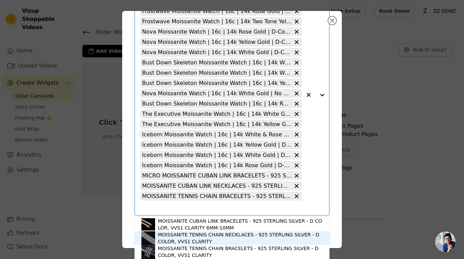
click at [174, 234] on div "MOISSANITE TENNIS CHAIN NECKLACES - 925 STERLING SILVER - D COLOR, VVS1 CLARITY" at bounding box center [240, 239] width 165 height 14
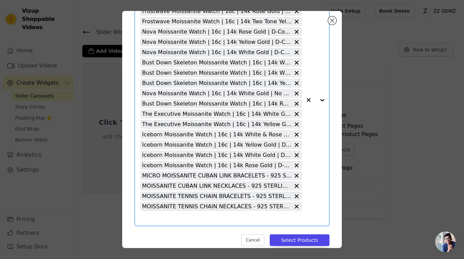
click at [176, 217] on input "text" at bounding box center [220, 219] width 161 height 8
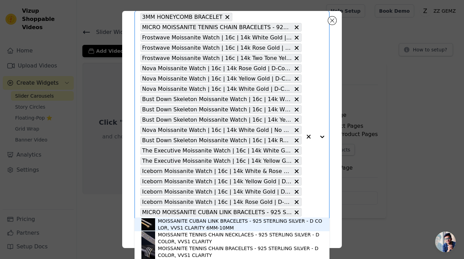
scroll to position [87, 0]
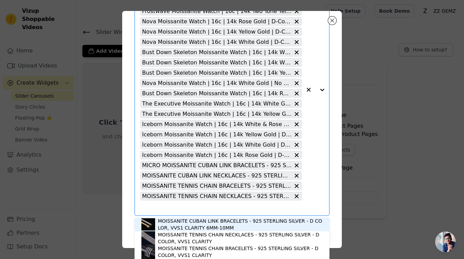
click at [178, 221] on div "MOISSANITE CUBAN LINK BRACELETS - 925 STERLING SILVER - D COLOR, VVS1 CLARITY 6…" at bounding box center [240, 225] width 165 height 14
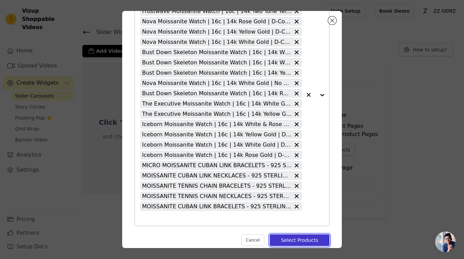
click at [291, 239] on button "Select Products" at bounding box center [300, 241] width 60 height 12
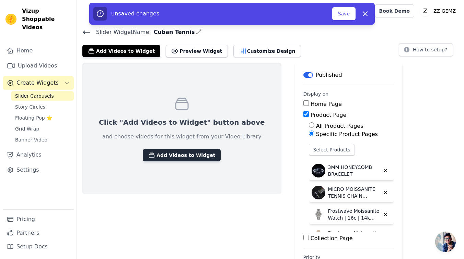
click at [168, 157] on button "Add Videos to Widget" at bounding box center [182, 155] width 78 height 12
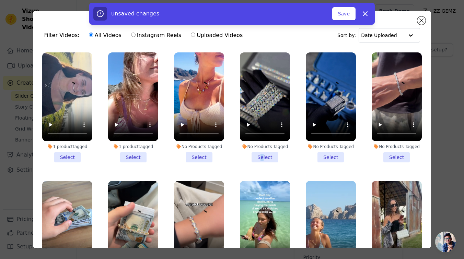
click at [263, 155] on li "No Products Tagged Select" at bounding box center [265, 108] width 50 height 110
click at [324, 155] on li "No Products Tagged Select" at bounding box center [331, 108] width 50 height 110
click at [0, 0] on input "No Products Tagged Select" at bounding box center [0, 0] width 0 height 0
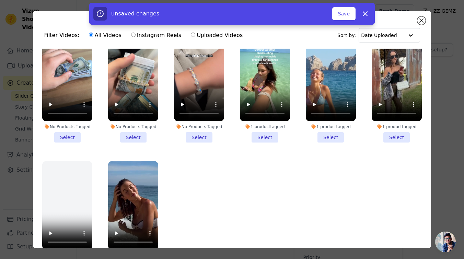
scroll to position [0, 0]
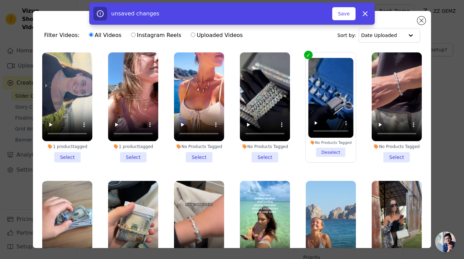
click at [284, 157] on li "No Products Tagged Select" at bounding box center [265, 108] width 50 height 110
click at [0, 0] on input "No Products Tagged Select" at bounding box center [0, 0] width 0 height 0
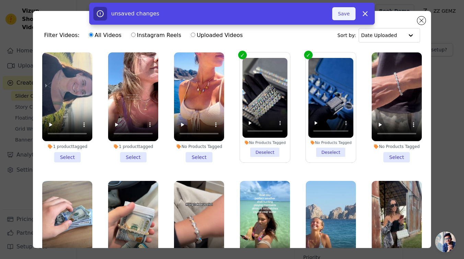
click at [345, 11] on button "Save" at bounding box center [343, 13] width 23 height 13
click at [346, 14] on button "Save" at bounding box center [343, 13] width 23 height 13
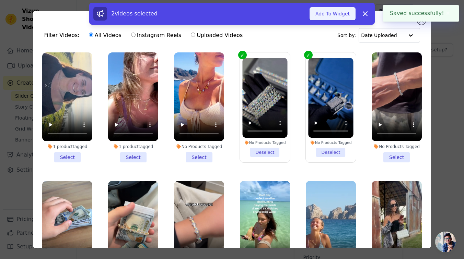
click at [336, 14] on button "Add To Widget" at bounding box center [333, 13] width 46 height 13
